Goal: Find specific page/section: Find specific page/section

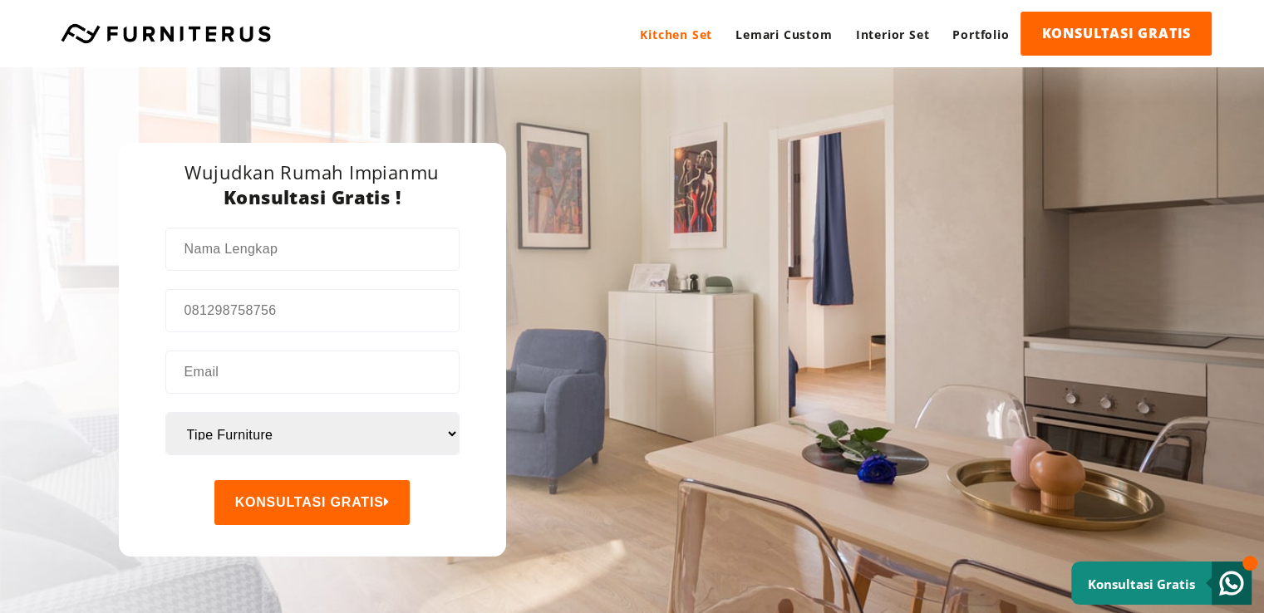
click at [652, 39] on link "Kitchen Set" at bounding box center [676, 35] width 96 height 46
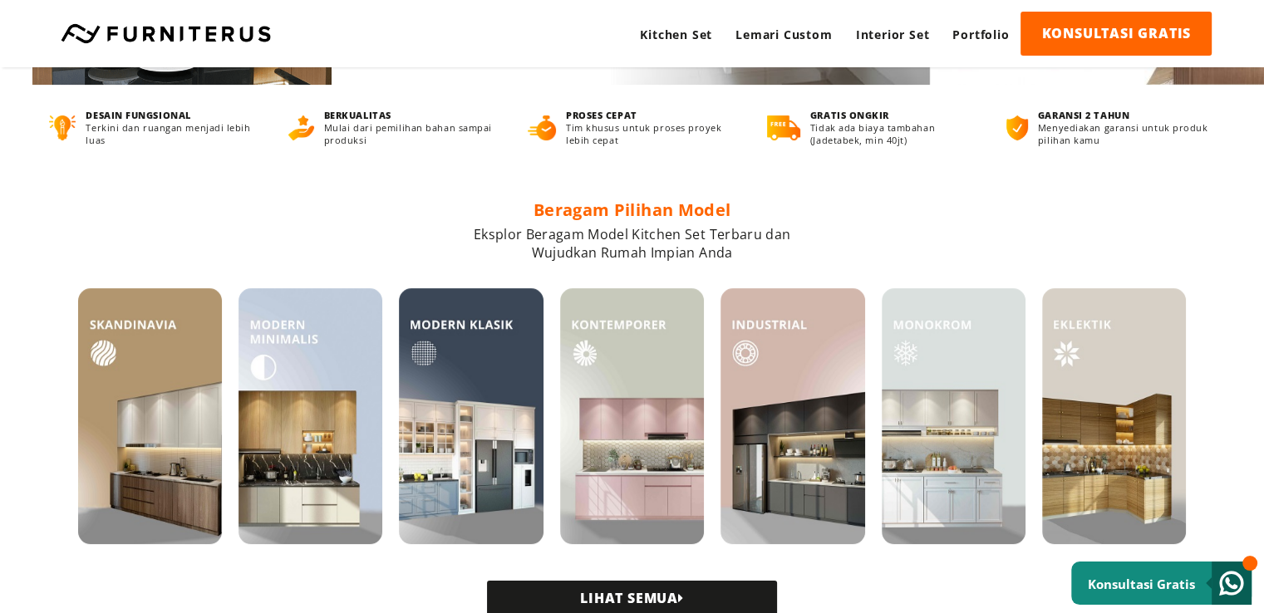
scroll to position [332, 0]
